Goal: Book appointment/travel/reservation

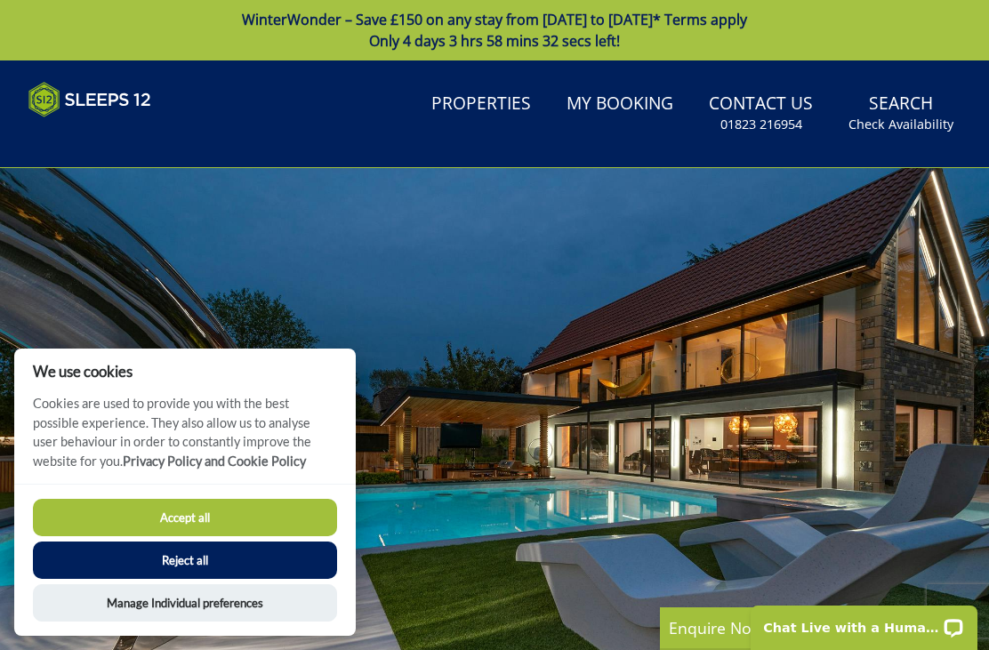
click at [182, 515] on button "Accept all" at bounding box center [185, 517] width 304 height 37
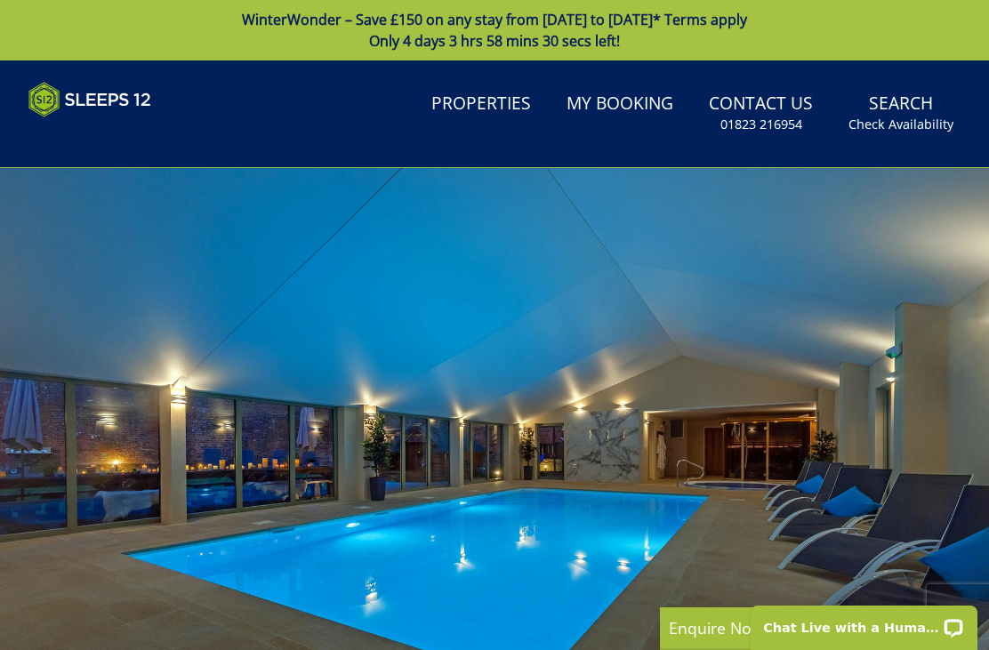
click at [918, 116] on small "Check Availability" at bounding box center [901, 125] width 105 height 18
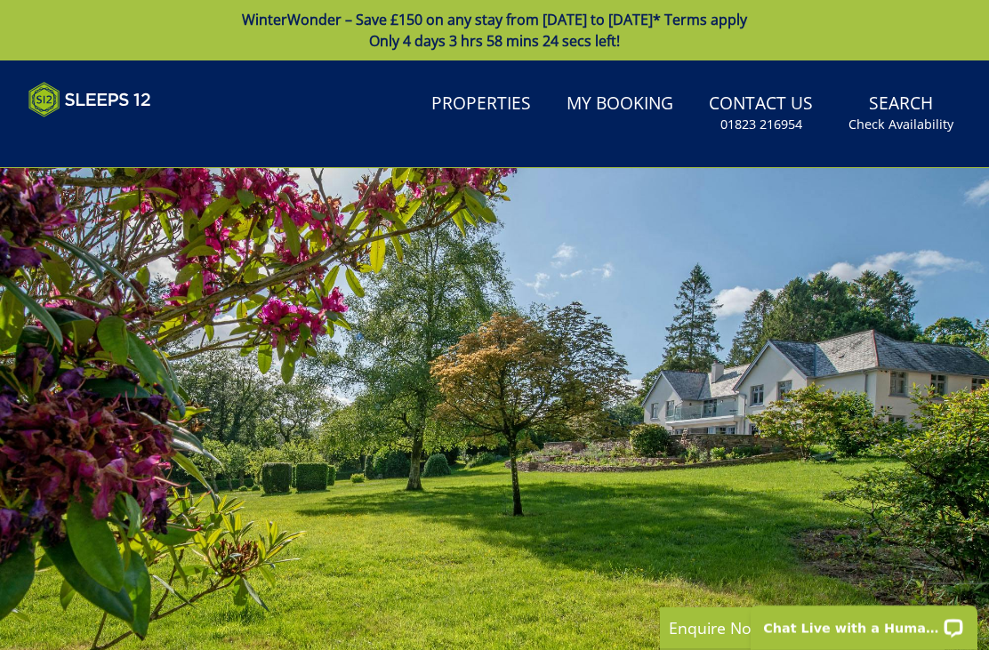
click at [490, 105] on link "Properties" at bounding box center [481, 105] width 114 height 40
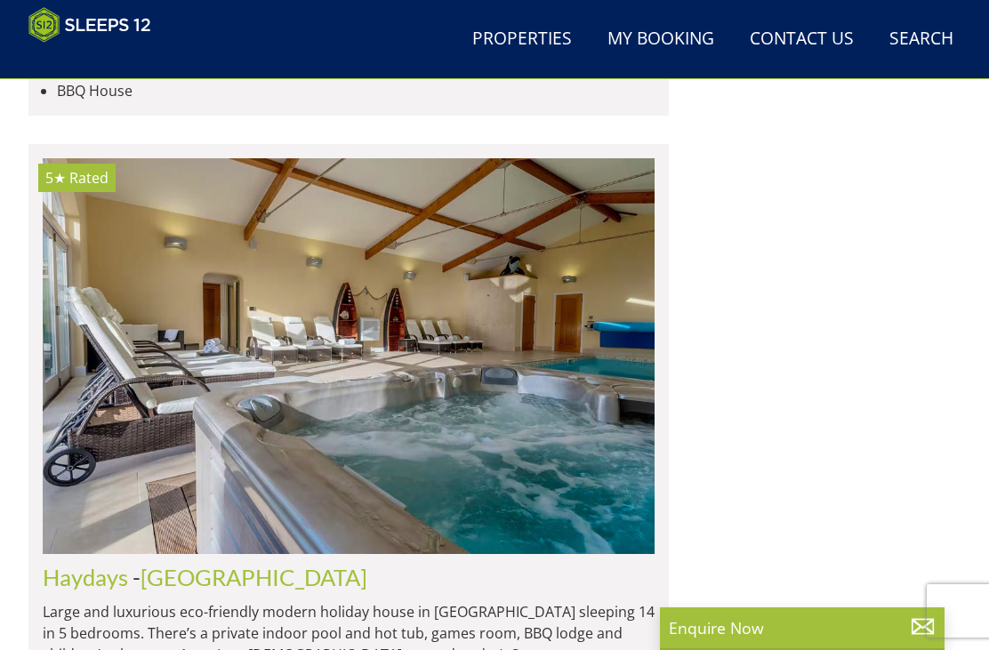
scroll to position [12249, 0]
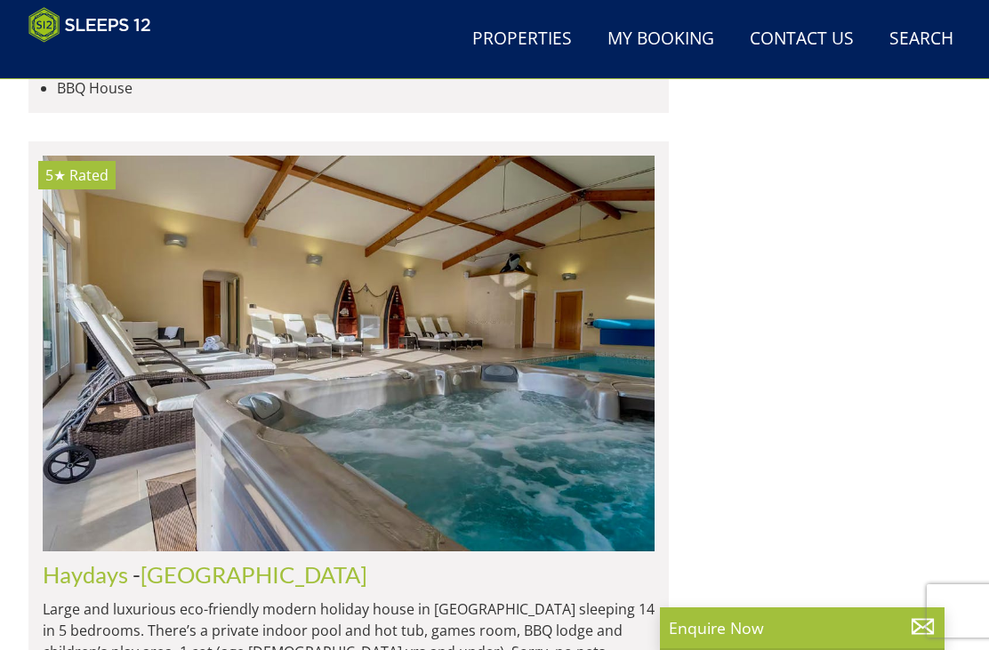
click at [171, 561] on link "[GEOGRAPHIC_DATA]" at bounding box center [254, 574] width 227 height 27
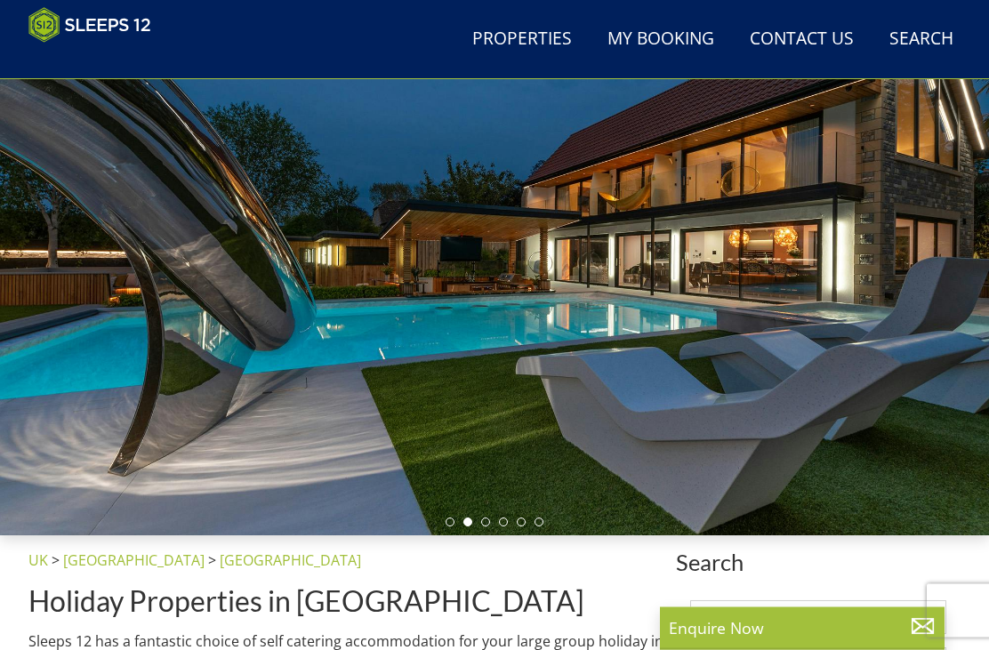
scroll to position [156, 0]
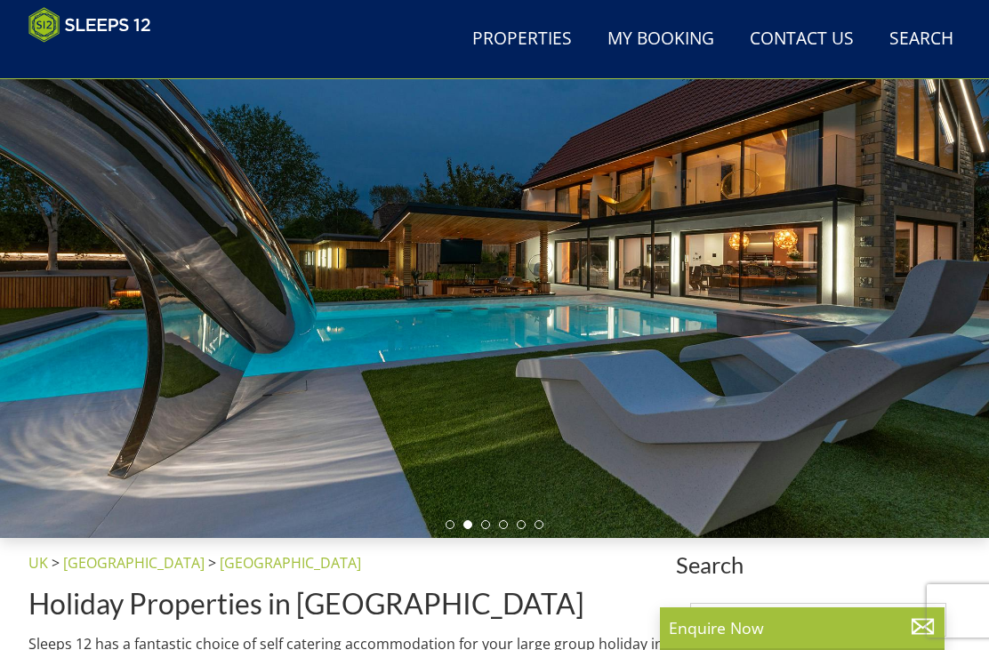
click at [593, 322] on div at bounding box center [494, 261] width 989 height 554
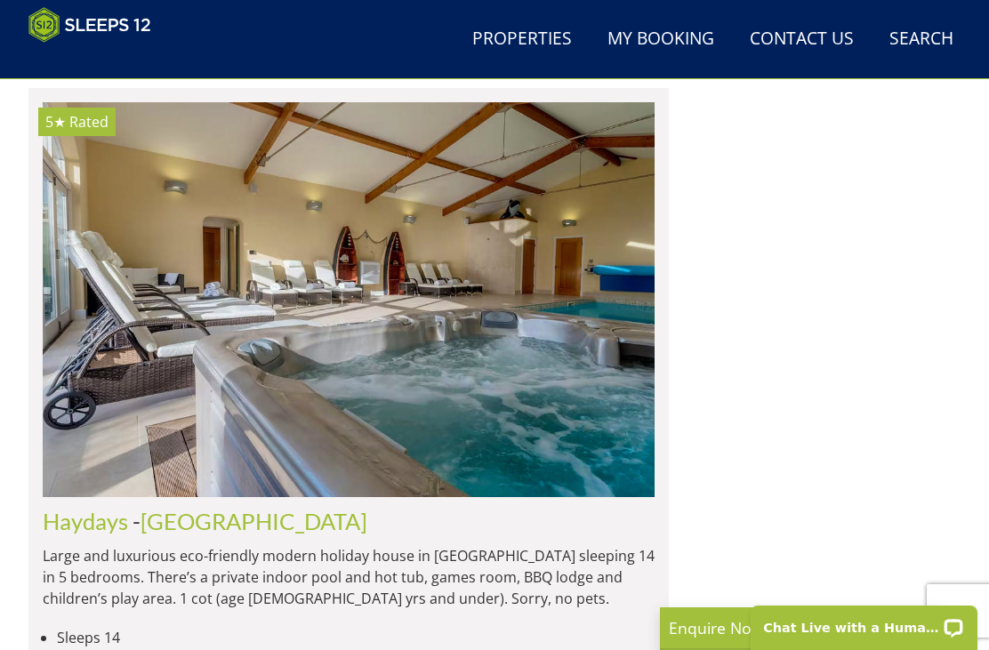
scroll to position [4088, 0]
click at [182, 509] on link "[GEOGRAPHIC_DATA]" at bounding box center [254, 522] width 227 height 27
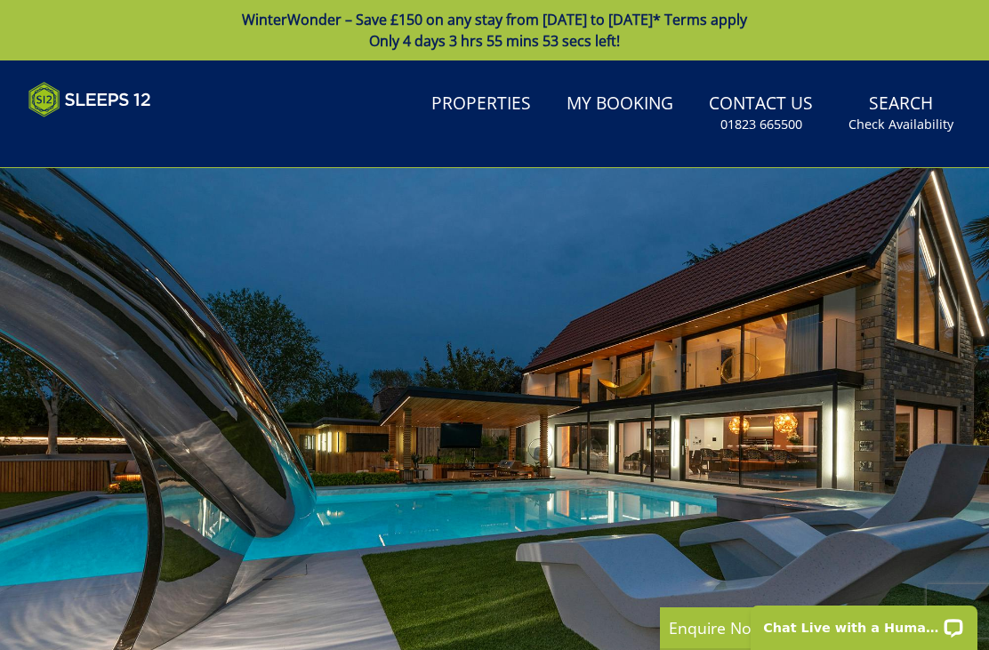
scroll to position [0, 0]
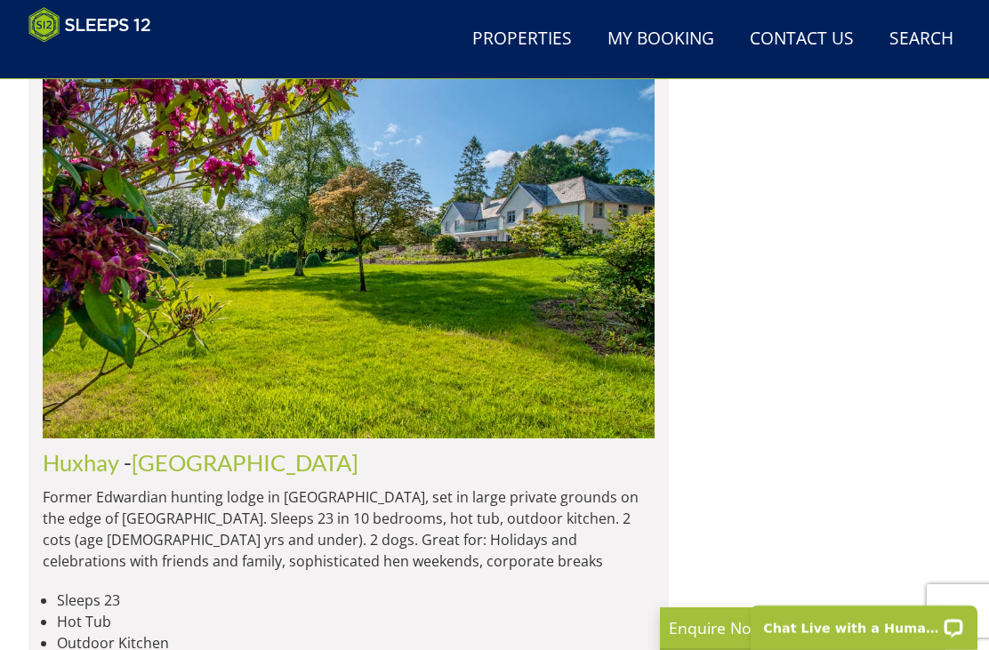
scroll to position [7970, 0]
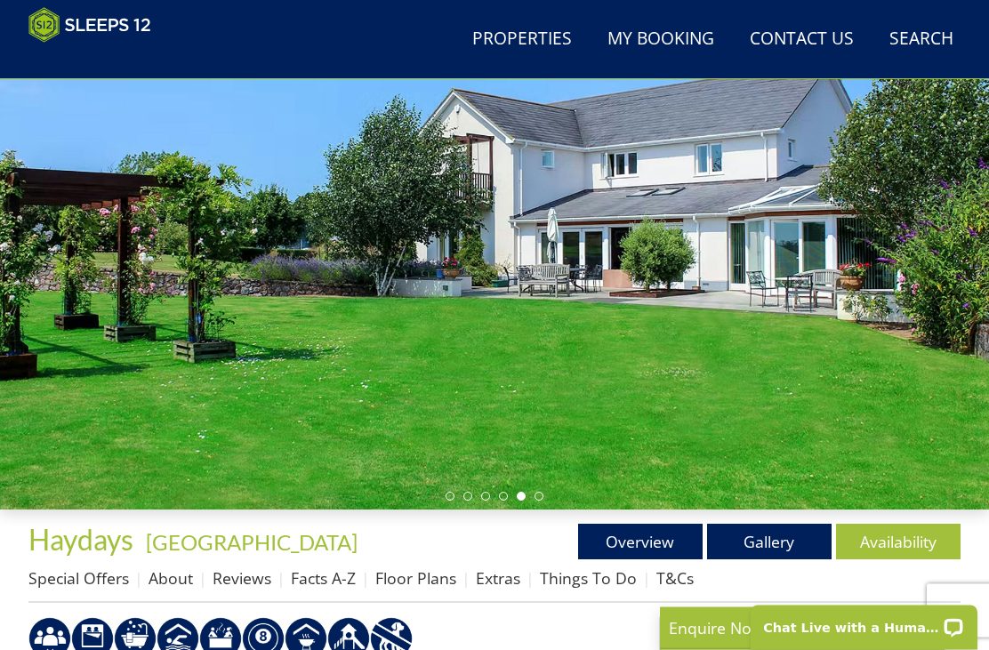
scroll to position [185, 0]
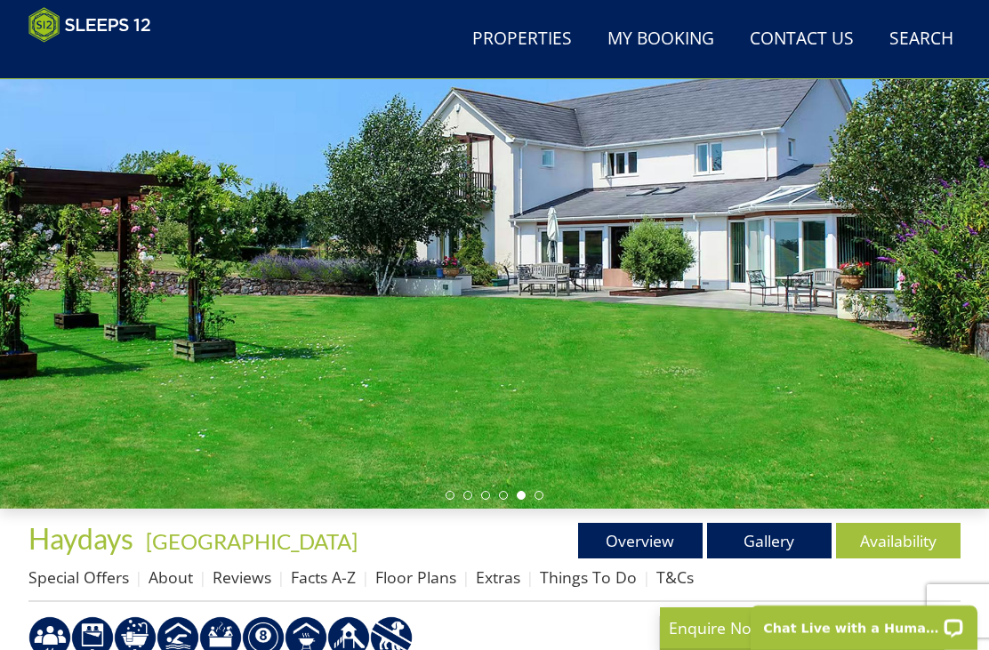
click at [765, 545] on link "Gallery" at bounding box center [769, 541] width 125 height 36
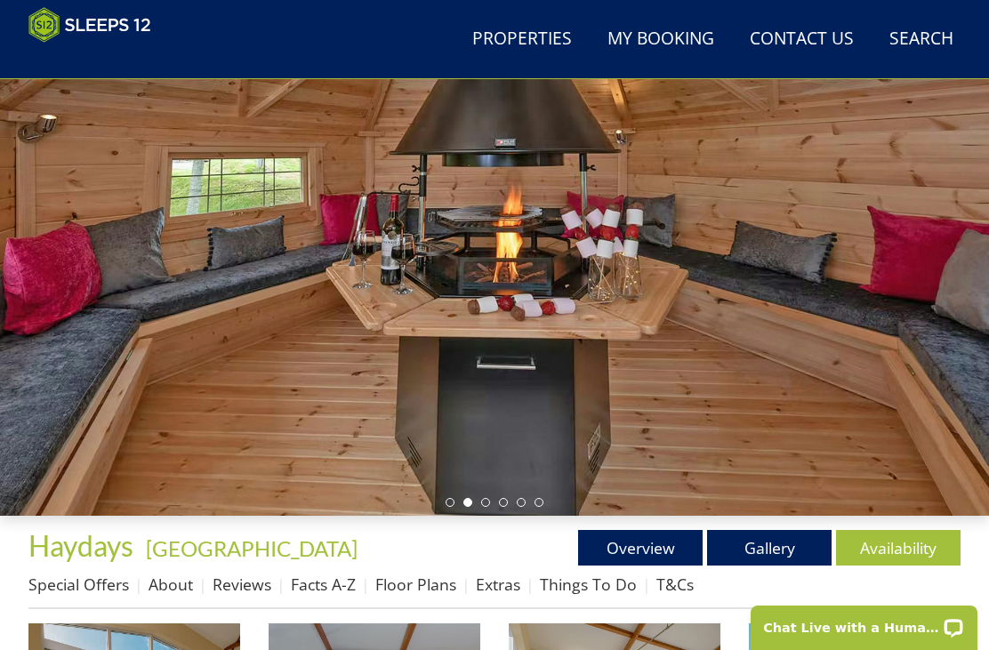
scroll to position [179, 0]
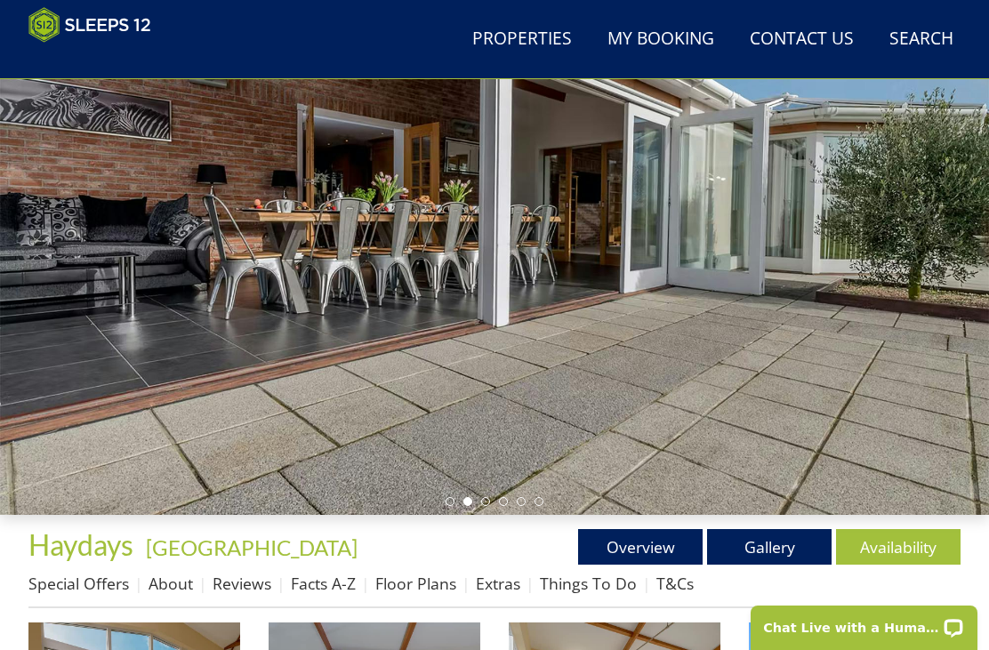
click at [940, 440] on div at bounding box center [494, 238] width 989 height 554
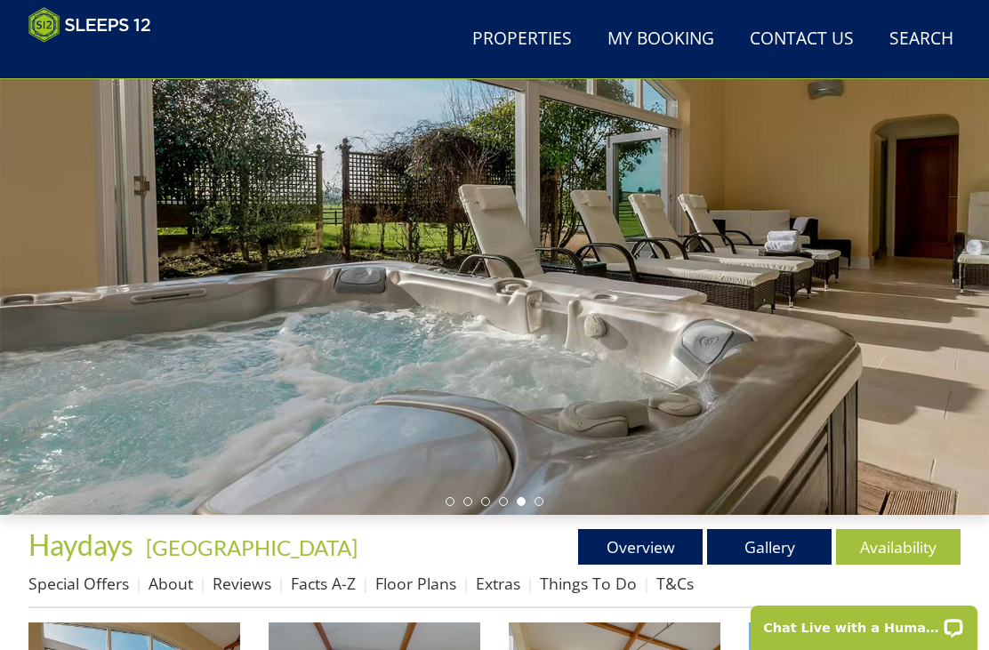
click at [177, 587] on link "About" at bounding box center [171, 583] width 44 height 21
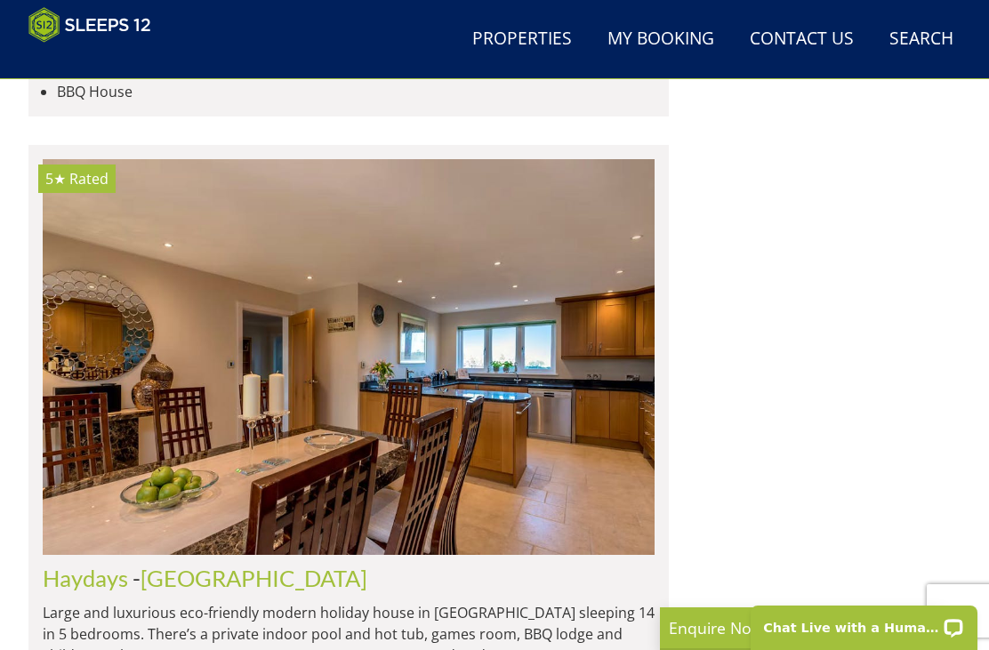
click at [74, 565] on link "Haydays" at bounding box center [85, 578] width 85 height 27
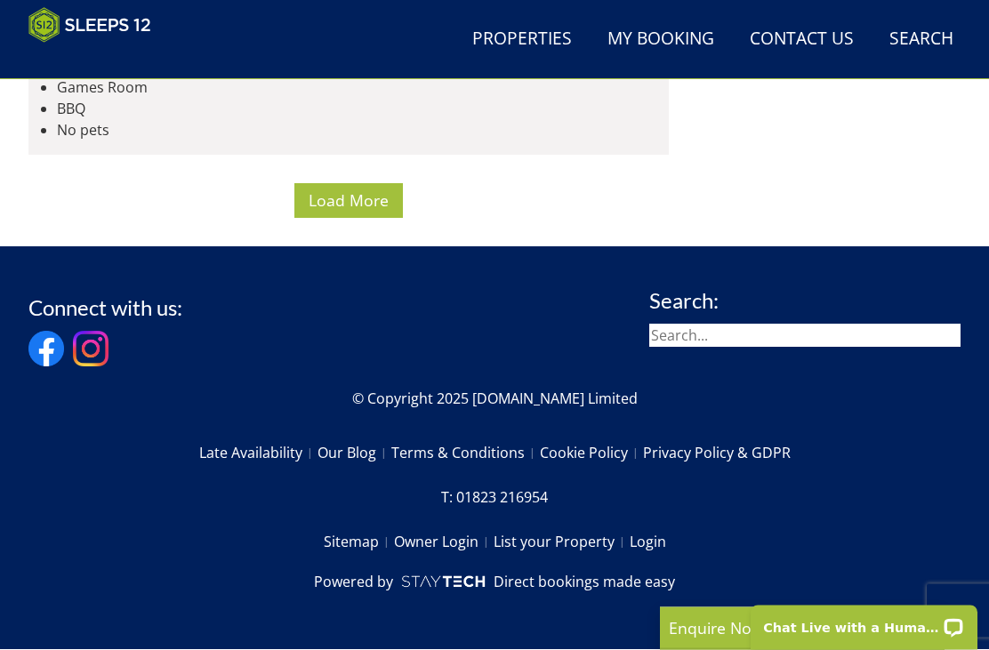
scroll to position [21933, 0]
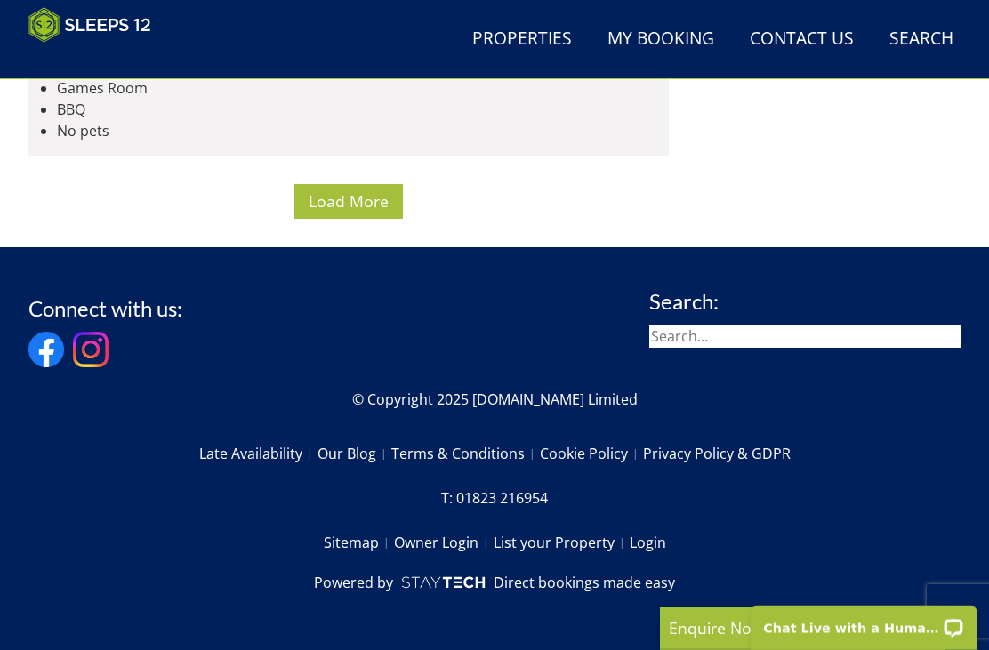
click at [343, 212] on span "Load More" at bounding box center [349, 200] width 80 height 21
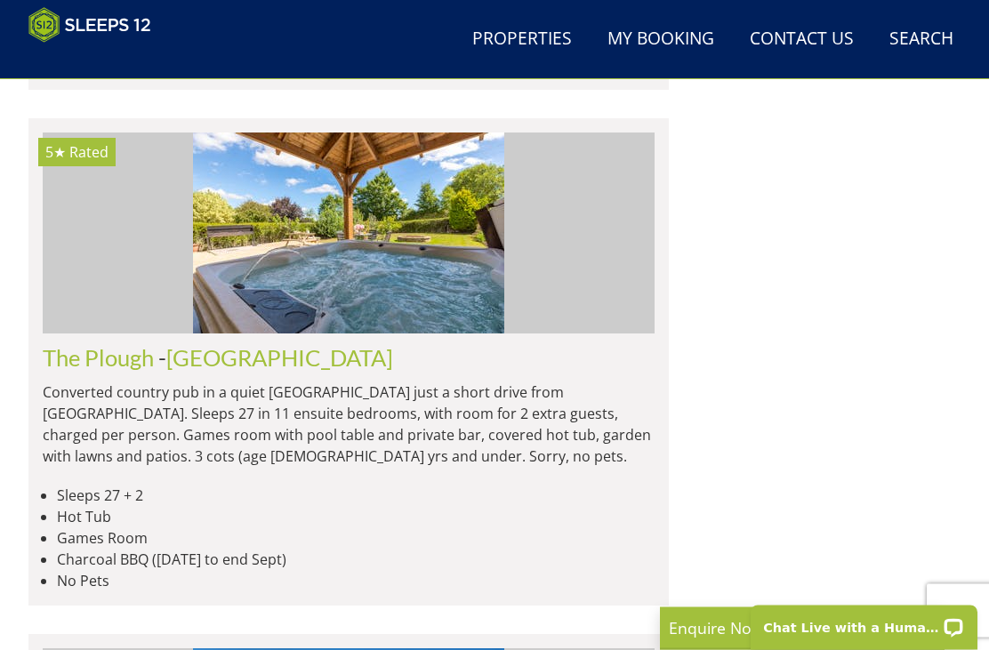
scroll to position [23171, 0]
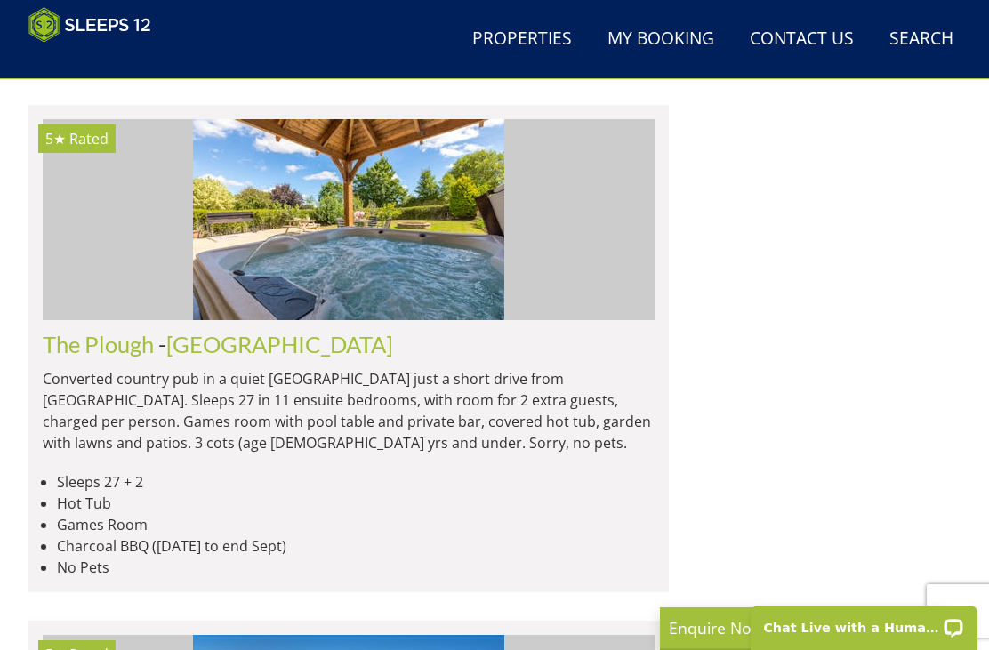
click at [534, 29] on link "Properties" at bounding box center [522, 40] width 114 height 40
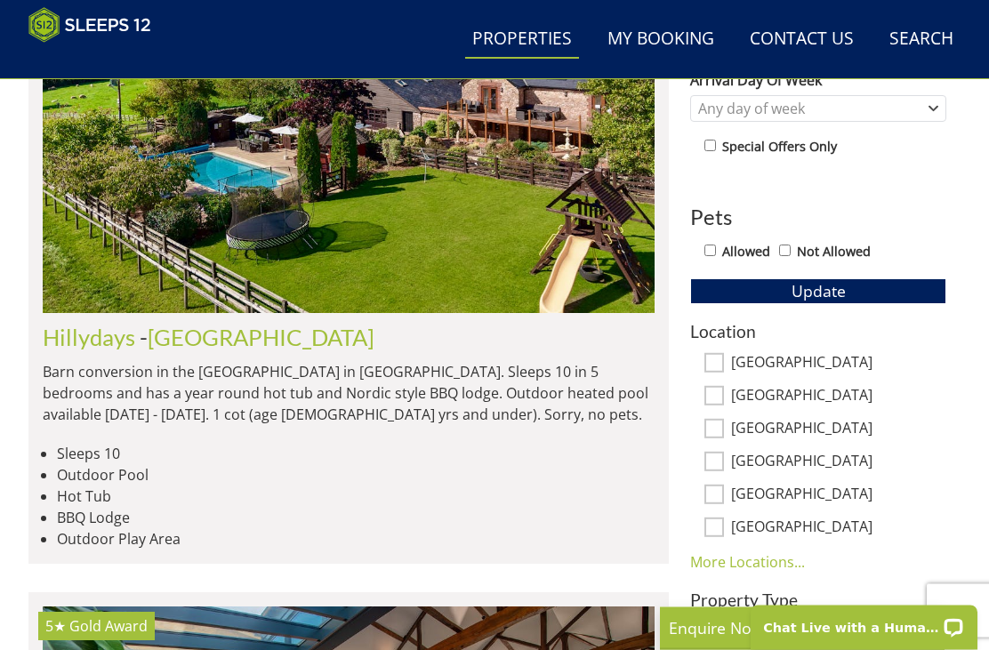
scroll to position [895, 0]
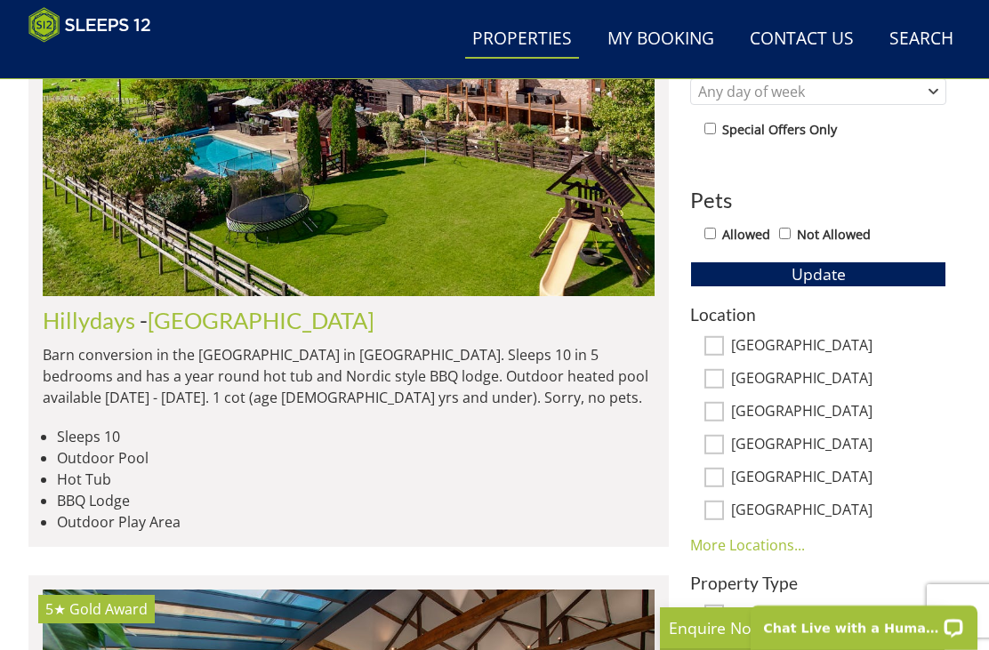
click at [722, 336] on input "[GEOGRAPHIC_DATA]" at bounding box center [715, 346] width 20 height 20
checkbox input "true"
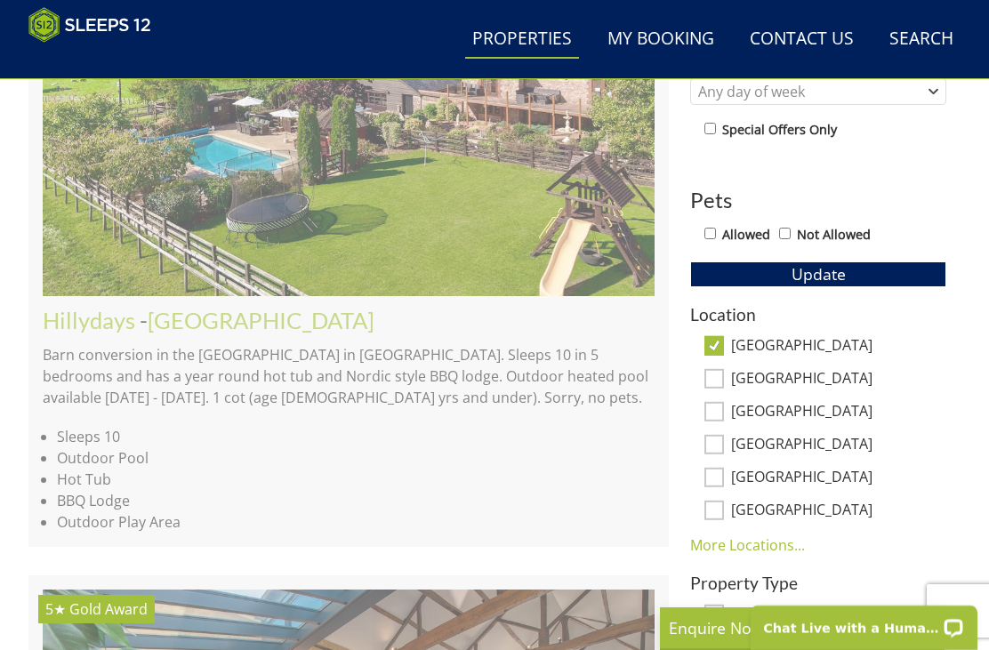
click at [722, 383] on input "[GEOGRAPHIC_DATA]" at bounding box center [715, 379] width 20 height 20
checkbox input "true"
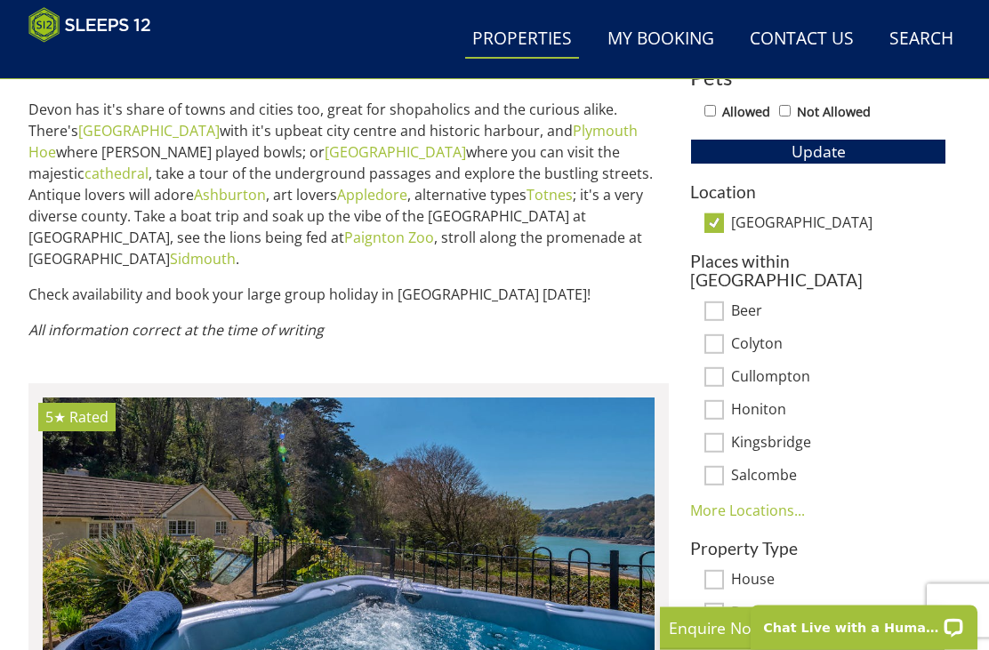
scroll to position [1018, 0]
click at [809, 147] on span "Update" at bounding box center [819, 151] width 54 height 21
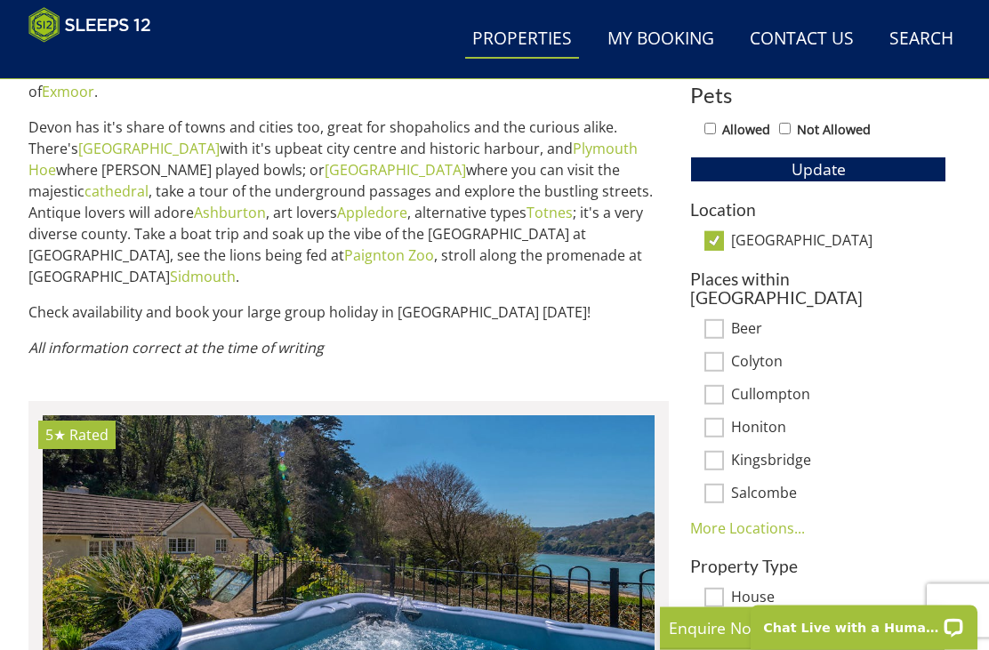
scroll to position [991, 0]
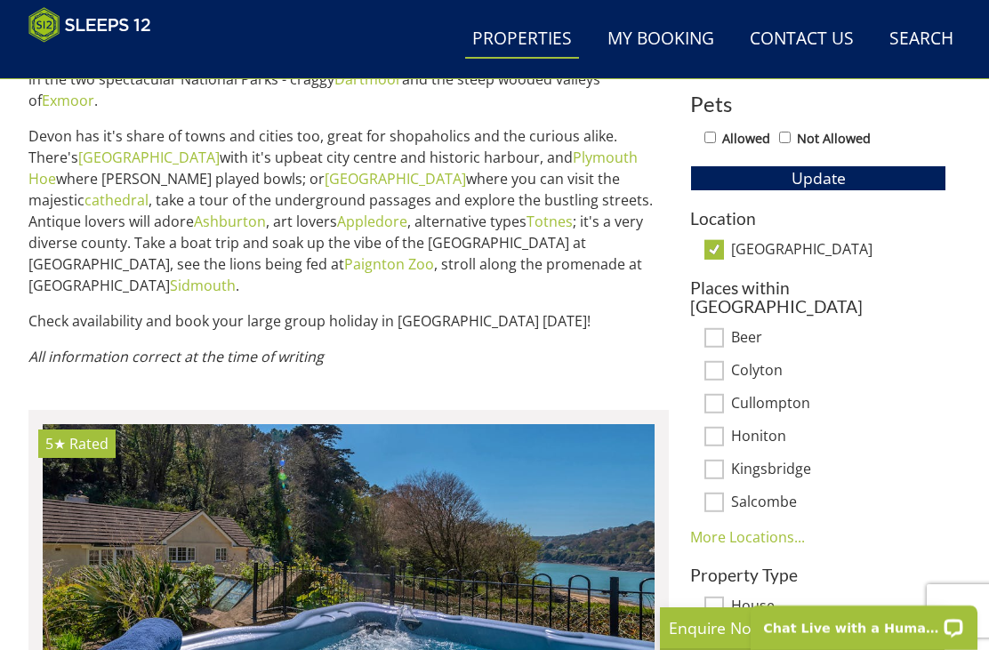
click at [721, 246] on input "[GEOGRAPHIC_DATA]" at bounding box center [715, 250] width 20 height 20
checkbox input "false"
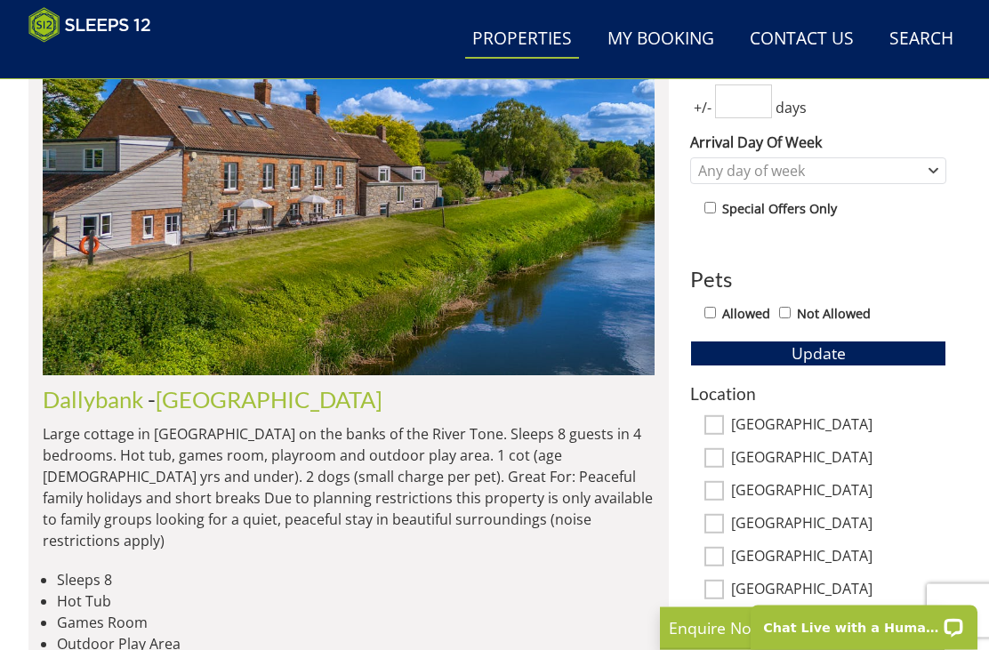
scroll to position [816, 0]
click at [719, 421] on input "[GEOGRAPHIC_DATA]" at bounding box center [715, 426] width 20 height 20
checkbox input "true"
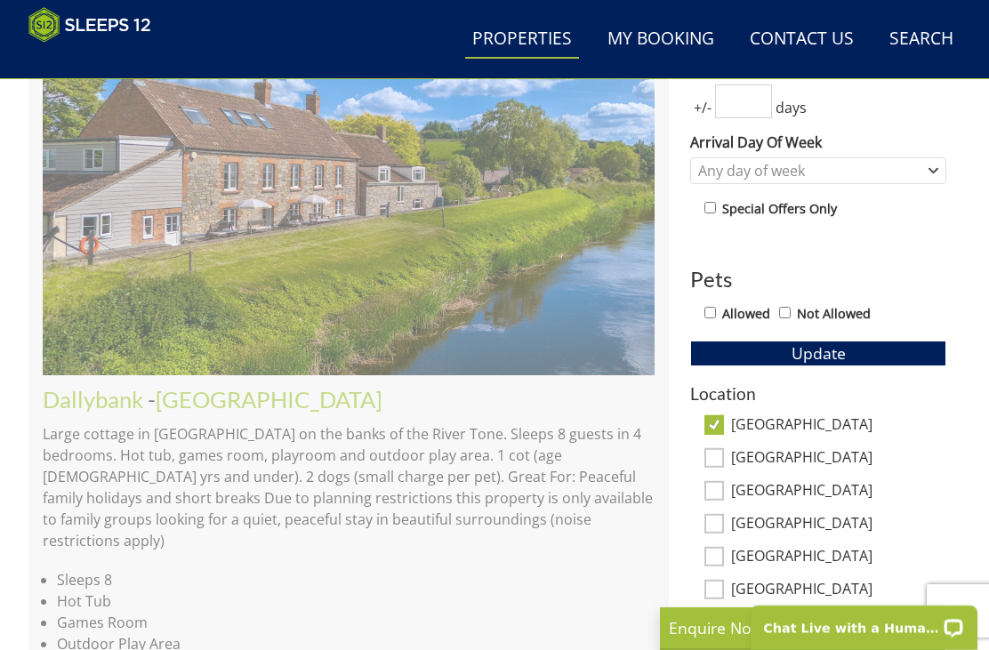
click at [804, 347] on span "Update" at bounding box center [819, 353] width 54 height 21
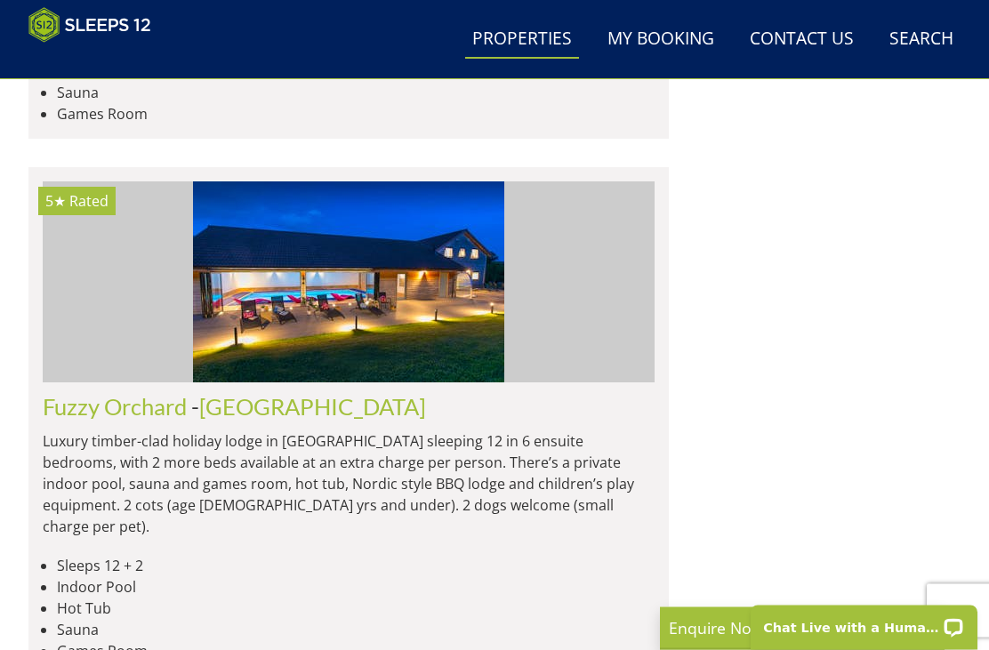
scroll to position [5022, 0]
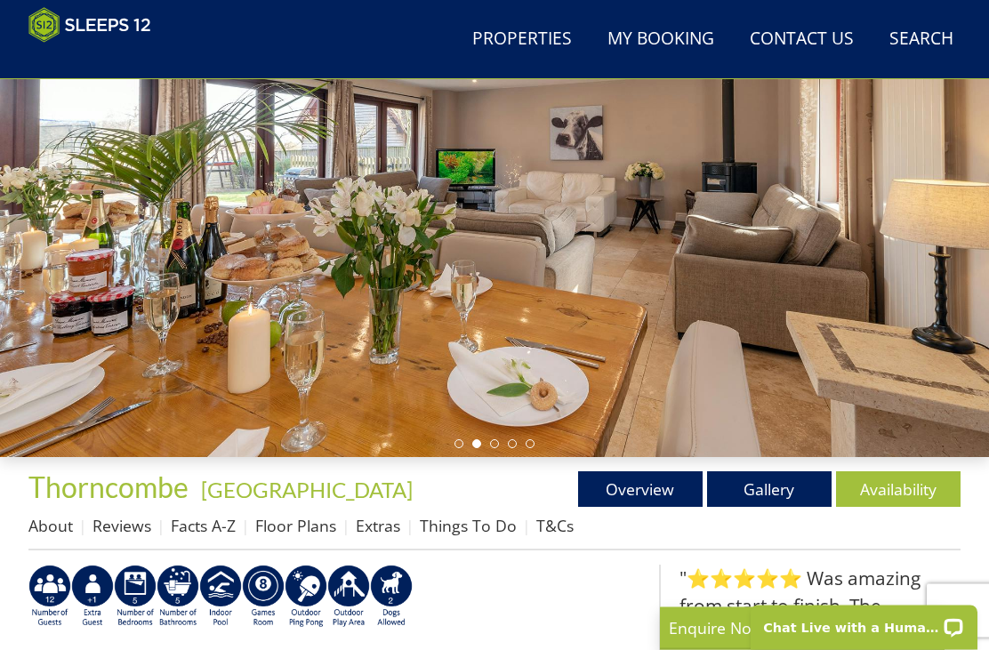
scroll to position [237, 0]
click at [773, 480] on link "Gallery" at bounding box center [769, 490] width 125 height 36
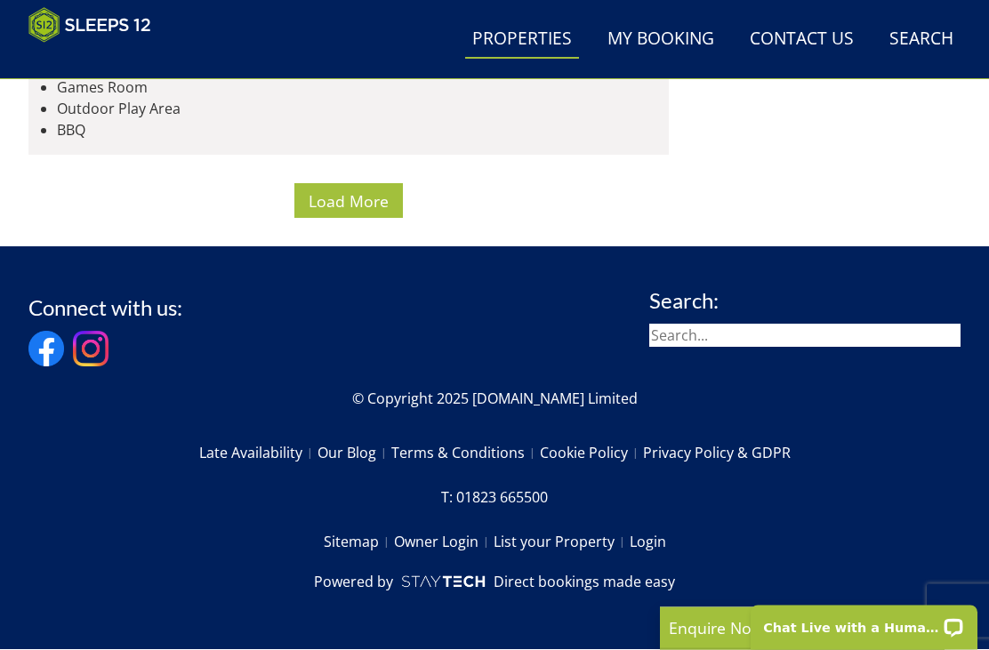
scroll to position [11348, 0]
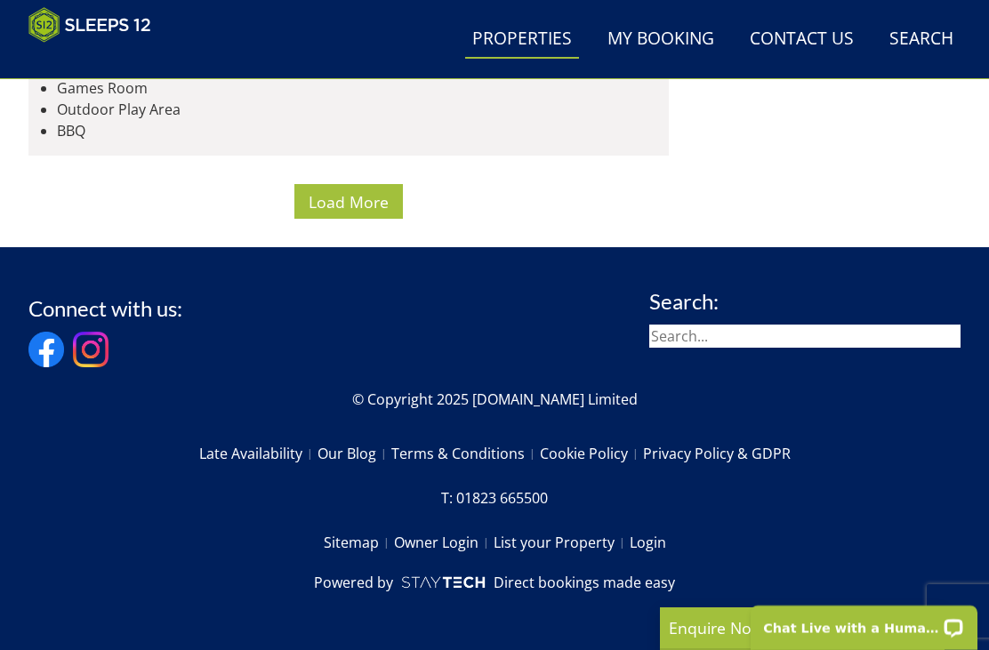
click at [352, 213] on span "Load More" at bounding box center [349, 201] width 80 height 21
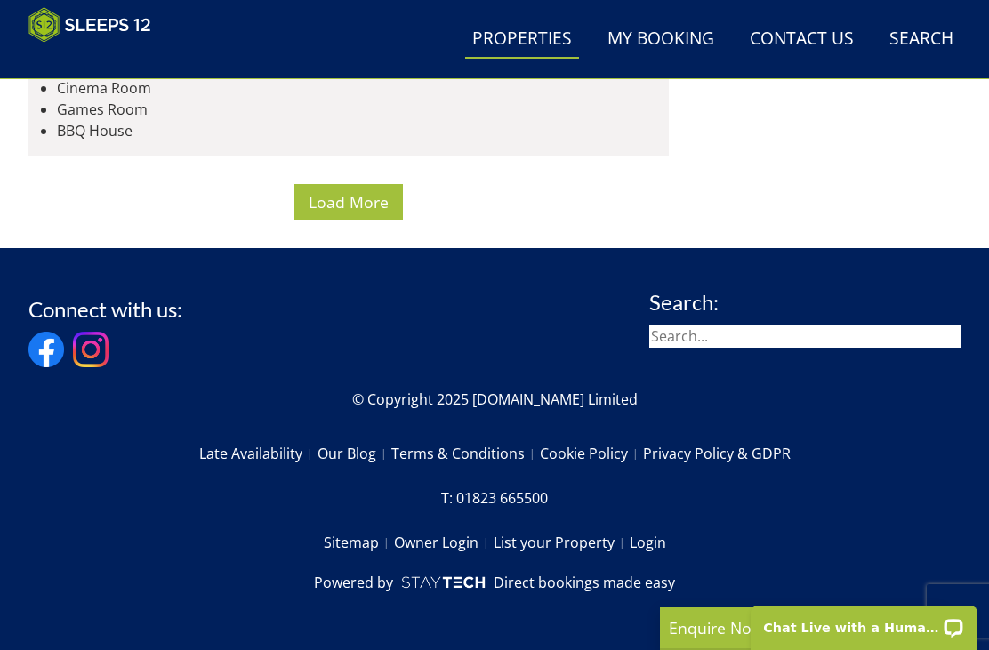
scroll to position [25963, 0]
click at [335, 213] on span "Load More" at bounding box center [349, 201] width 80 height 21
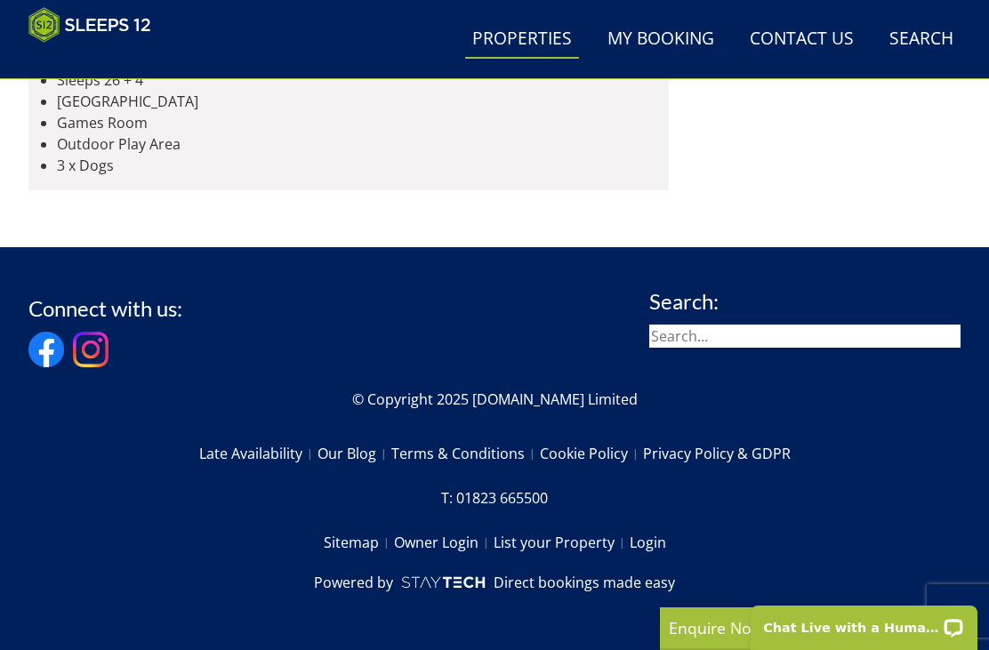
scroll to position [26773, 0]
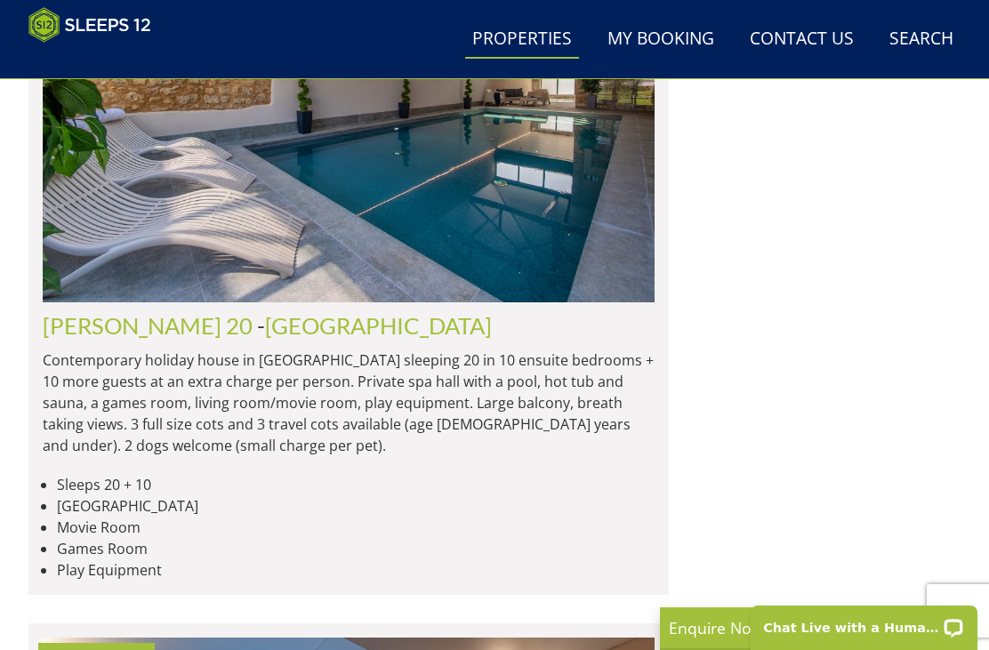
click at [929, 36] on link "Search Check Availability" at bounding box center [922, 40] width 78 height 40
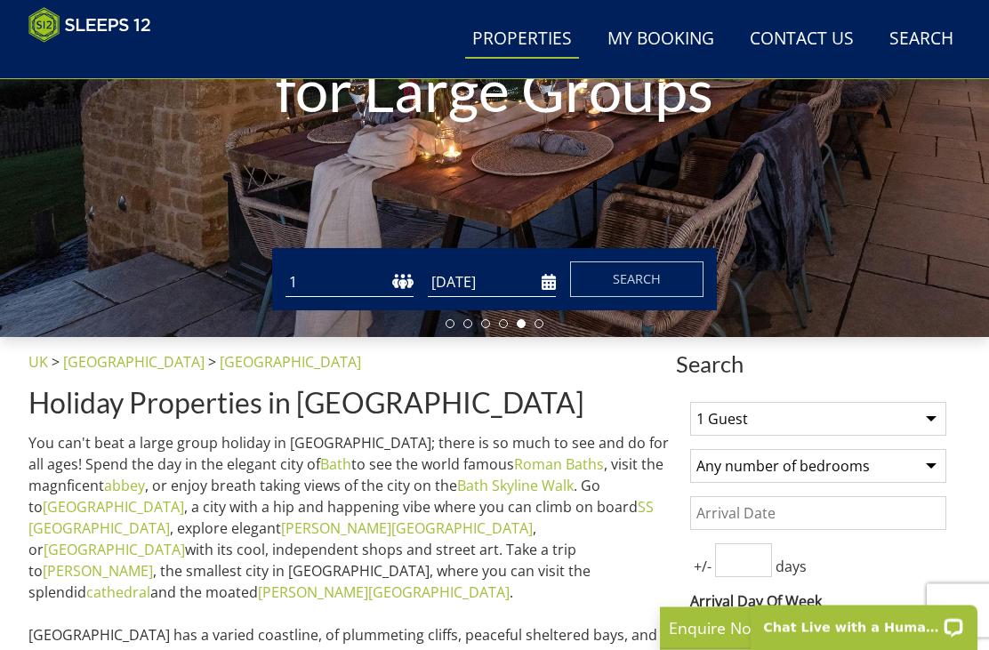
scroll to position [357, 0]
click at [624, 274] on span "Search" at bounding box center [637, 278] width 48 height 17
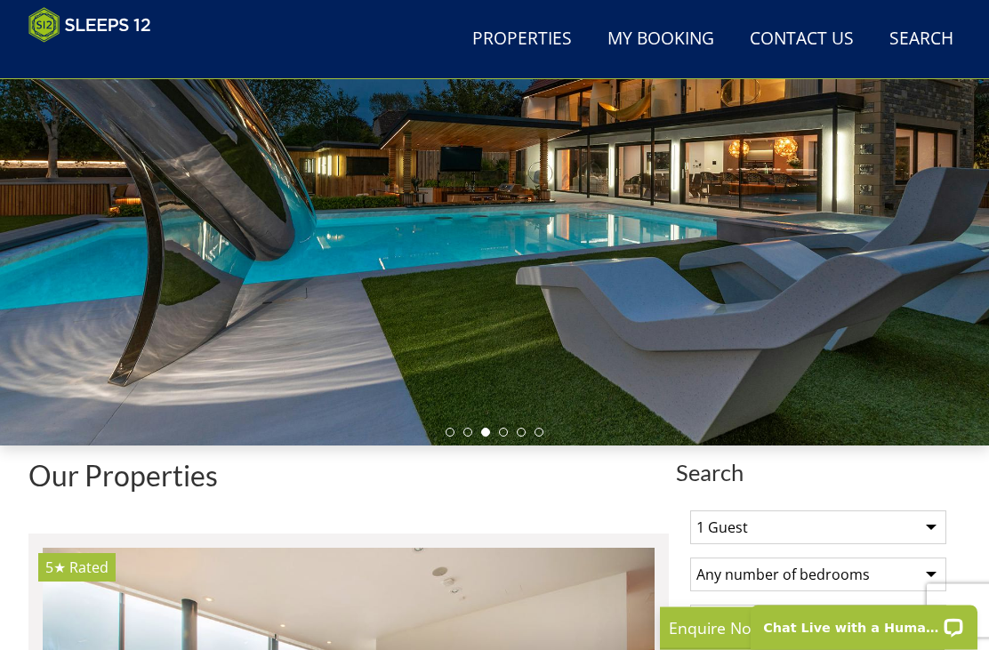
scroll to position [248, 0]
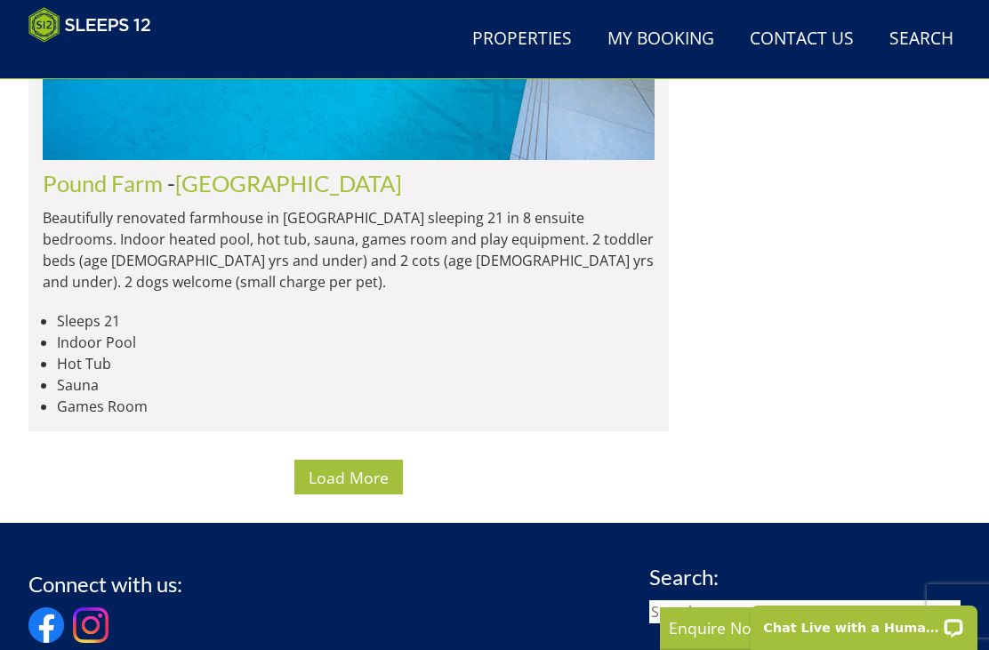
scroll to position [14898, 0]
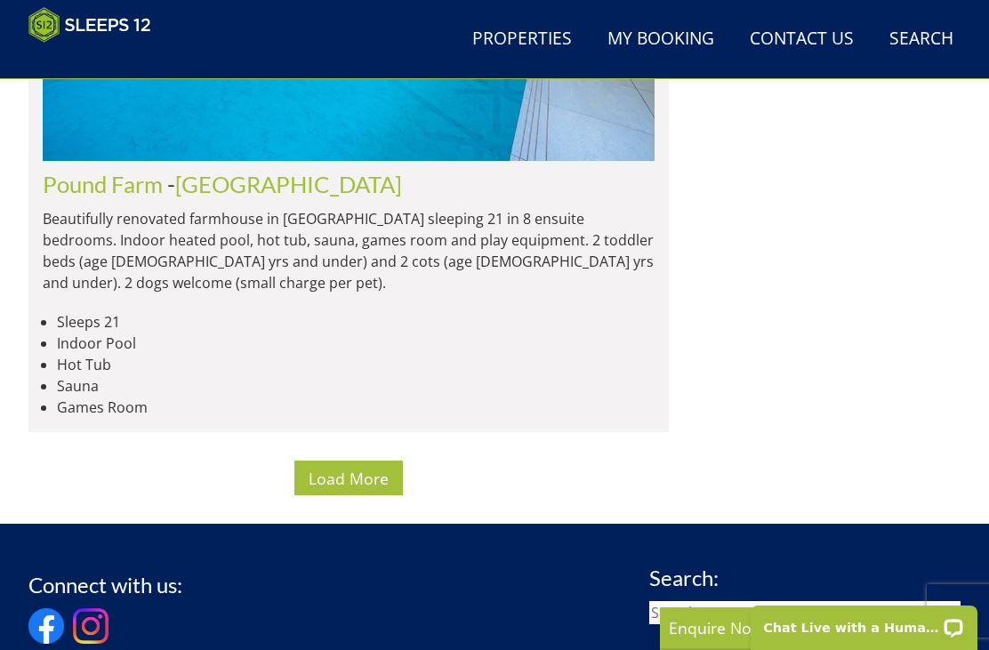
click at [352, 468] on span "Load More" at bounding box center [349, 478] width 80 height 21
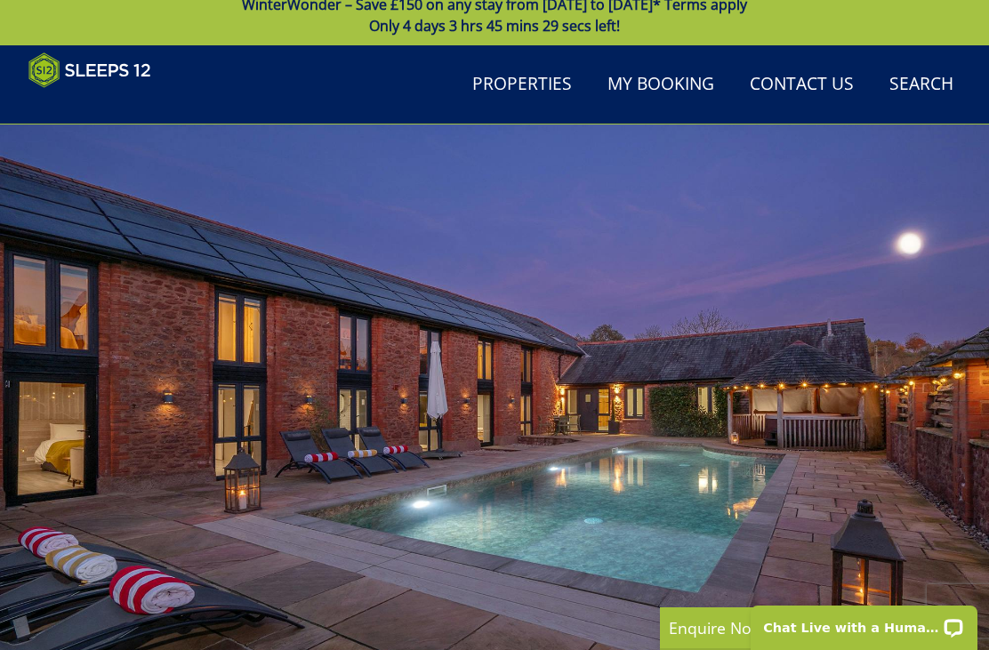
scroll to position [0, 0]
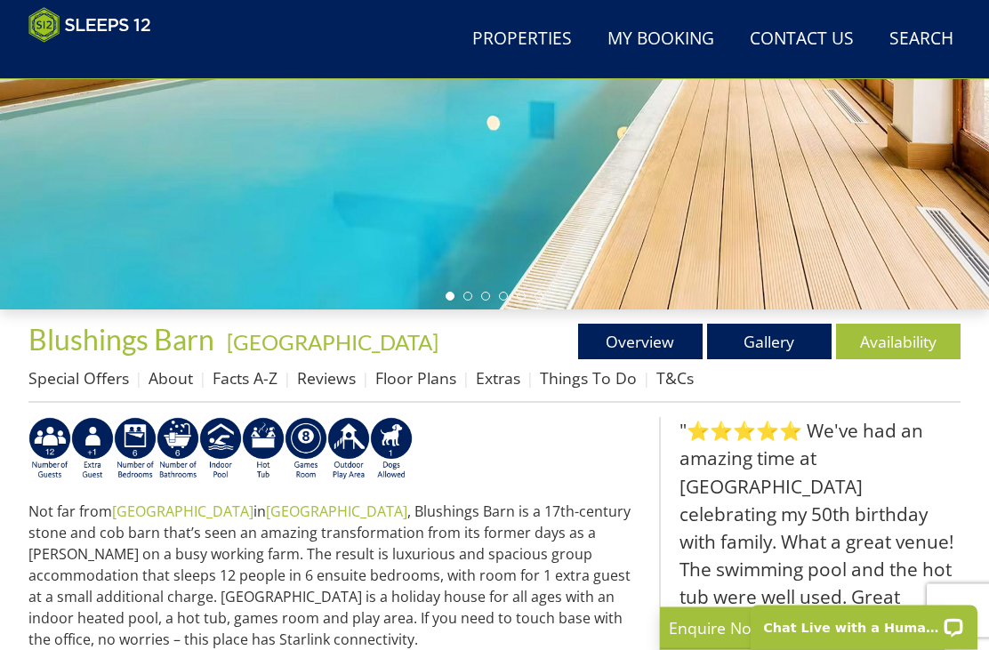
scroll to position [384, 0]
click at [771, 340] on link "Gallery" at bounding box center [769, 342] width 125 height 36
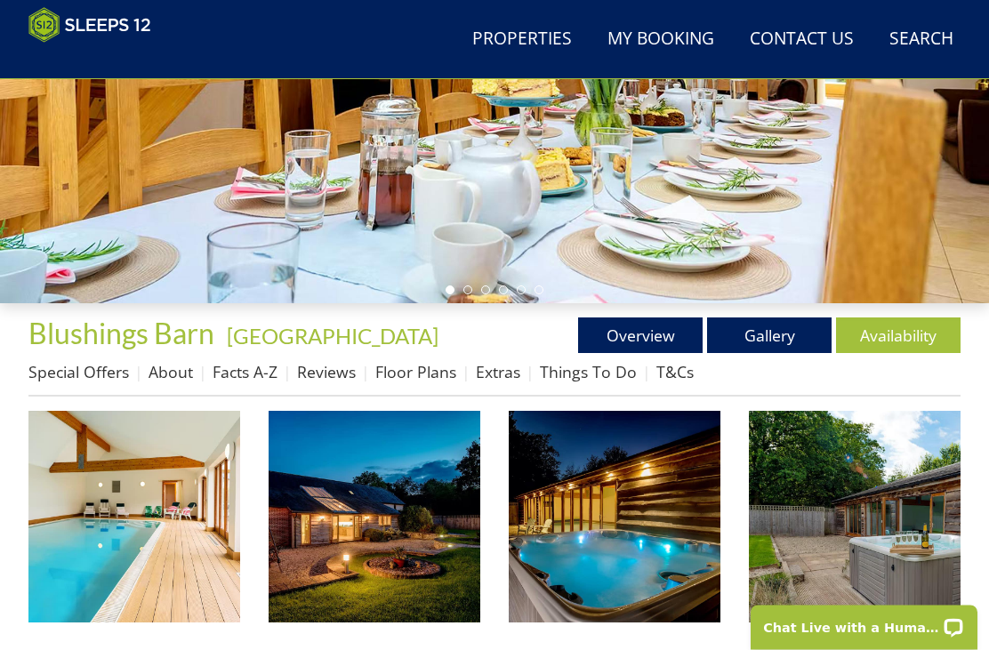
scroll to position [391, 0]
click at [643, 326] on link "Overview" at bounding box center [640, 336] width 125 height 36
